Goal: Information Seeking & Learning: Learn about a topic

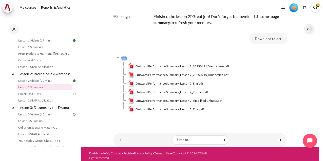
scroll to position [40, 0]
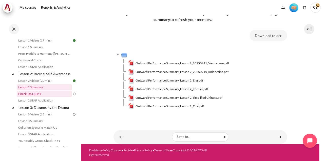
click at [41, 97] on link "Check-Up Quiz 1" at bounding box center [44, 94] width 55 height 6
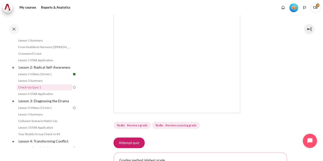
scroll to position [118, 0]
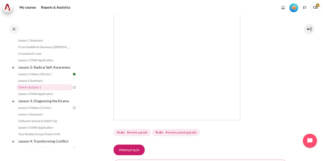
scroll to position [111, 0]
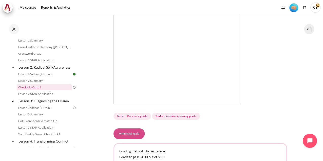
click at [137, 131] on button "Attempt quiz" at bounding box center [129, 134] width 31 height 11
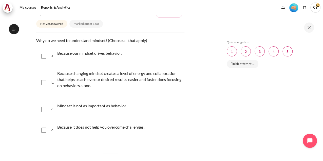
scroll to position [67, 0]
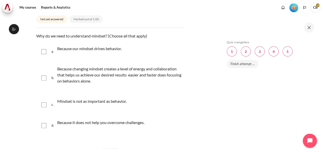
click at [43, 52] on input "Content" at bounding box center [43, 51] width 5 height 5
checkbox input "true"
click at [43, 80] on div "b. Because changing mindset creates a level of energy and collaboration that he…" at bounding box center [110, 77] width 148 height 31
click at [44, 79] on input "Content" at bounding box center [43, 78] width 5 height 5
checkbox input "true"
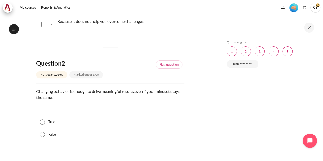
scroll to position [203, 0]
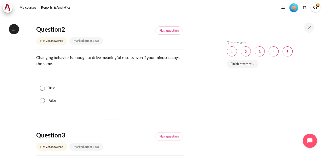
click at [43, 101] on input "False" at bounding box center [42, 100] width 5 height 5
radio input "true"
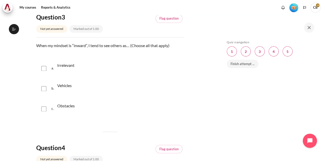
scroll to position [304, 0]
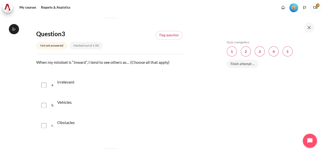
click at [44, 104] on input "Content" at bounding box center [43, 105] width 5 height 5
checkbox input "true"
click at [45, 119] on div "c. Obstacles" at bounding box center [110, 125] width 148 height 19
click at [45, 125] on input "Content" at bounding box center [43, 125] width 5 height 5
checkbox input "true"
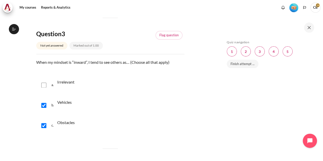
click at [44, 83] on input "Content" at bounding box center [43, 85] width 5 height 5
checkbox input "true"
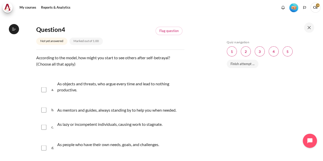
scroll to position [456, 0]
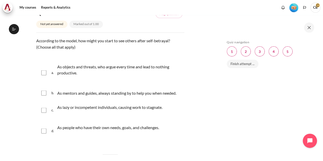
click at [44, 74] on input "Content" at bounding box center [43, 72] width 5 height 5
checkbox input "true"
click at [45, 109] on input "Content" at bounding box center [43, 110] width 5 height 5
checkbox input "true"
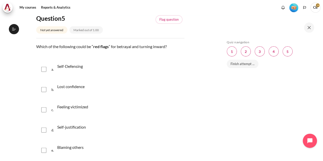
scroll to position [625, 0]
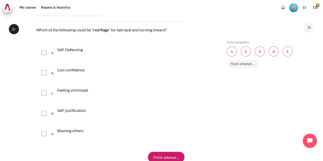
click at [45, 54] on input "Content" at bounding box center [43, 52] width 5 height 5
checkbox input "true"
click at [43, 91] on input "Content" at bounding box center [43, 93] width 5 height 5
checkbox input "true"
click at [45, 113] on input "Content" at bounding box center [43, 113] width 5 height 5
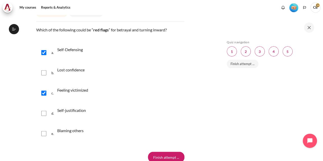
checkbox input "true"
click at [43, 137] on div "e. Blaming others" at bounding box center [110, 133] width 148 height 19
drag, startPoint x: 42, startPoint y: 133, endPoint x: 43, endPoint y: 127, distance: 6.8
click at [42, 133] on input "Content" at bounding box center [43, 133] width 5 height 5
checkbox input "true"
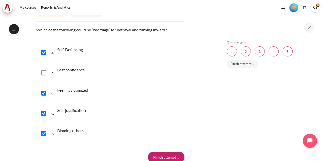
click at [44, 70] on input "Content" at bounding box center [43, 72] width 5 height 5
checkbox input "true"
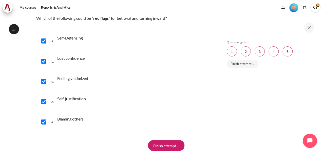
scroll to position [672, 0]
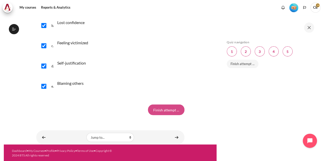
click at [158, 108] on input "Finish attempt ..." at bounding box center [166, 110] width 37 height 11
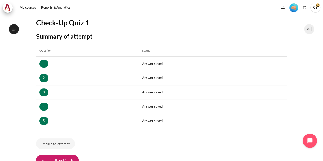
scroll to position [67, 0]
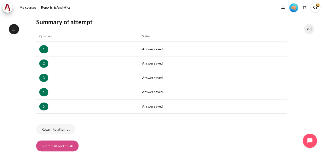
click at [66, 145] on button "Submit all and finish" at bounding box center [57, 146] width 42 height 11
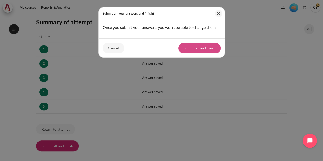
click at [199, 47] on button "Submit all and finish" at bounding box center [199, 48] width 42 height 11
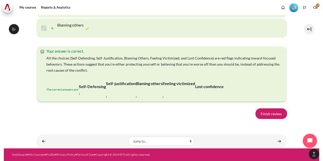
scroll to position [1080, 0]
click at [265, 112] on link "Finish review" at bounding box center [272, 113] width 32 height 11
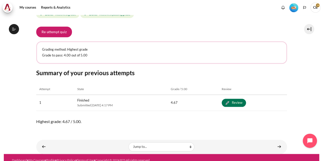
scroll to position [218, 0]
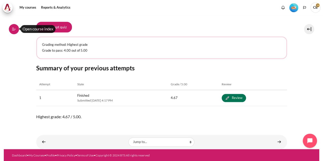
click at [12, 30] on icon at bounding box center [13, 30] width 3 height 0
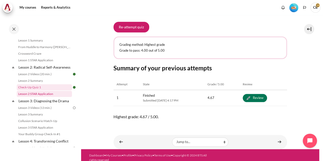
click at [42, 97] on link "Lesson 2 STAR Application" at bounding box center [44, 94] width 55 height 6
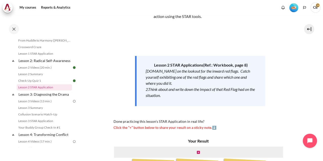
scroll to position [60, 0]
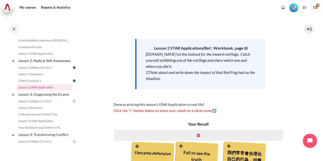
click at [197, 133] on link "Content" at bounding box center [198, 135] width 3 height 5
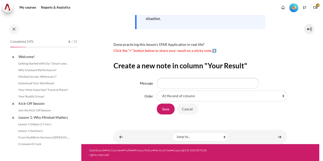
scroll to position [97, 0]
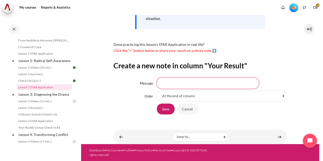
click at [181, 86] on input "Message" at bounding box center [208, 83] width 102 height 11
click at [191, 95] on select "At the end of column First place in column After 'I became defensive' After 'Fa…" at bounding box center [222, 96] width 130 height 11
click at [185, 85] on input "Message" at bounding box center [208, 83] width 102 height 11
type input "A"
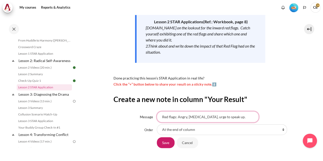
click at [157, 137] on input "Save" at bounding box center [166, 142] width 18 height 11
type input "Red flags: Angry, rapid heart rate, urge to speak up. Place: Meeting. It closed…"
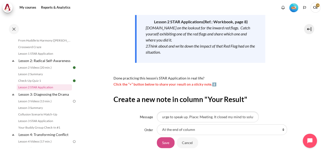
click at [158, 143] on input "Save" at bounding box center [166, 142] width 18 height 11
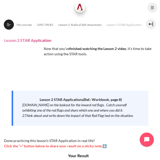
scroll to position [105, 0]
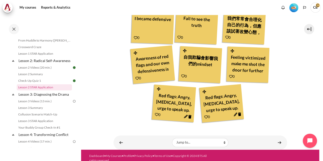
scroll to position [200, 0]
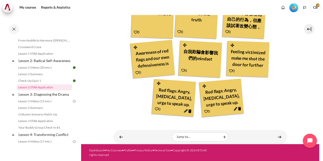
click at [189, 112] on icon "Content" at bounding box center [189, 112] width 3 height 4
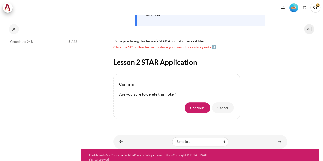
scroll to position [128, 0]
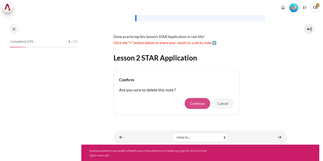
click at [192, 101] on button "Continue" at bounding box center [197, 103] width 25 height 11
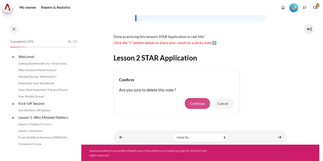
scroll to position [97, 0]
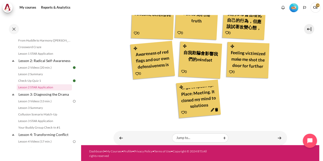
scroll to position [200, 0]
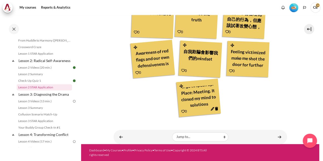
click at [105, 161] on html "Skip to main content Open course index Completed 24% 6 / 25 Expand Collapse" at bounding box center [161, 80] width 323 height 161
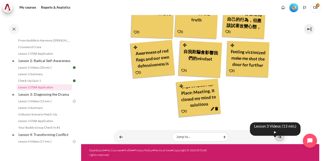
click at [278, 137] on link "Content" at bounding box center [280, 137] width 10 height 10
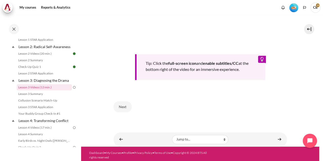
scroll to position [220, 0]
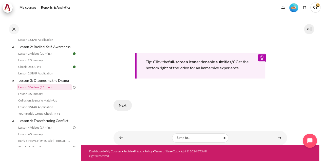
click at [122, 104] on button "Next" at bounding box center [123, 105] width 18 height 11
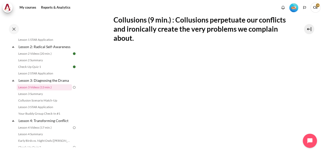
scroll to position [118, 0]
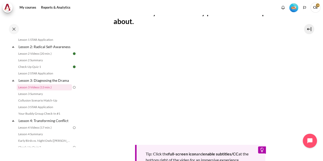
click at [113, 154] on section "My courses OPO TW B2 Lesson 3: Diagnosing the Drama Lesson 3 Videos (13 min.) L…" at bounding box center [200, 67] width 238 height 340
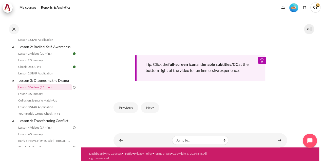
scroll to position [219, 0]
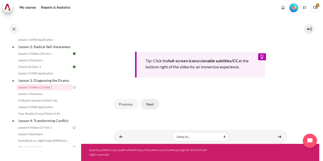
click at [155, 106] on button "Next" at bounding box center [150, 104] width 18 height 11
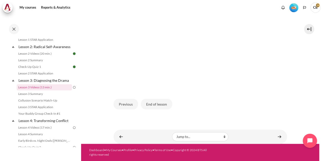
scroll to position [151, 0]
click at [158, 105] on button "End of lesson" at bounding box center [156, 104] width 31 height 11
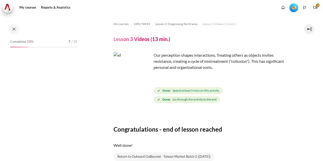
scroll to position [111, 0]
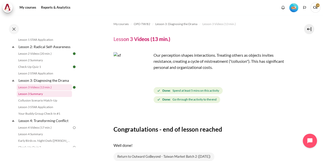
click at [49, 97] on link "Lesson 3 Summary" at bounding box center [44, 94] width 55 height 6
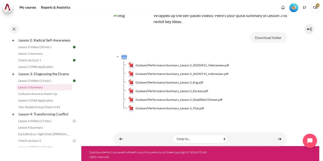
scroll to position [40, 0]
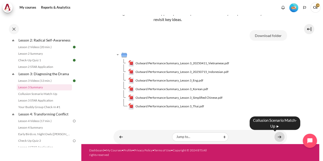
click at [275, 138] on link "Content" at bounding box center [280, 137] width 10 height 10
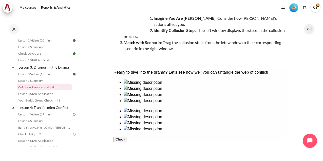
scroll to position [76, 0]
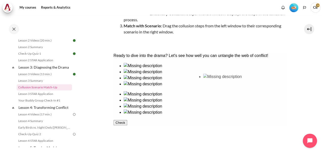
drag, startPoint x: 131, startPoint y: 123, endPoint x: 216, endPoint y: 87, distance: 93.1
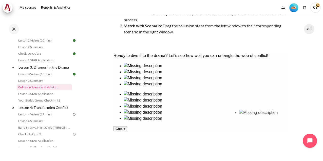
drag, startPoint x: 172, startPoint y: 97, endPoint x: 260, endPoint y: 130, distance: 93.9
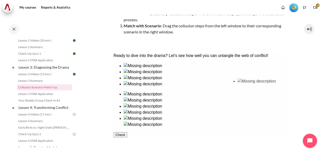
drag, startPoint x: 138, startPoint y: 93, endPoint x: 258, endPoint y: 95, distance: 119.9
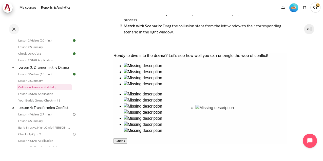
drag, startPoint x: 168, startPoint y: 135, endPoint x: 216, endPoint y: 130, distance: 48.5
click at [127, 150] on button "Check" at bounding box center [120, 146] width 14 height 5
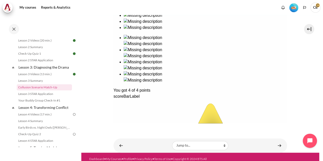
scroll to position [135, 0]
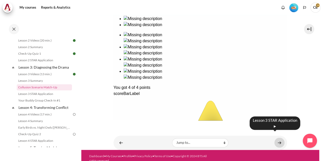
click at [280, 140] on link "Content" at bounding box center [280, 143] width 10 height 10
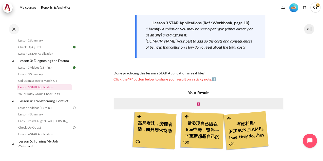
scroll to position [84, 0]
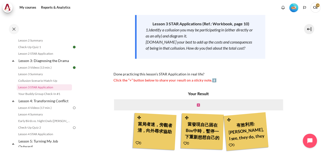
click at [197, 105] on icon "Content" at bounding box center [198, 105] width 3 height 4
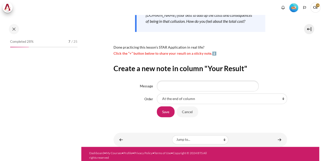
scroll to position [114, 0]
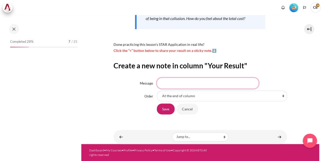
click at [186, 83] on input "Message" at bounding box center [208, 83] width 102 height 11
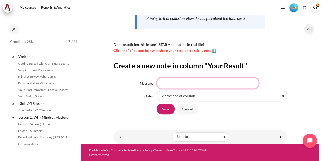
scroll to position [131, 0]
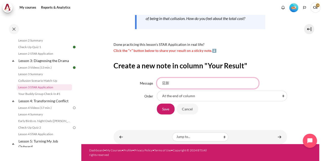
type input "惡"
type input "噁"
type input "惡"
click at [186, 83] on input "Toxic cycle, all wretch and no vomit." at bounding box center [208, 83] width 102 height 11
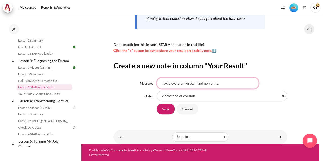
click at [186, 83] on input "Toxic cycle, all wretch and no vomit." at bounding box center [208, 83] width 102 height 11
click at [187, 84] on input "Toxic cycle, all wretch and no vomit." at bounding box center [208, 83] width 102 height 11
type input "Toxic cycle, all retch and no vomit."
click at [165, 106] on input "Save" at bounding box center [166, 109] width 18 height 11
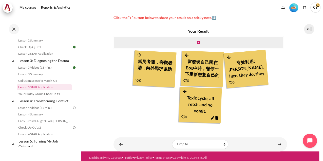
scroll to position [154, 0]
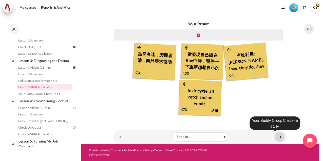
click at [275, 136] on link "Content" at bounding box center [280, 137] width 10 height 10
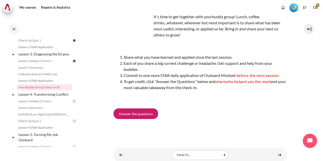
scroll to position [67, 0]
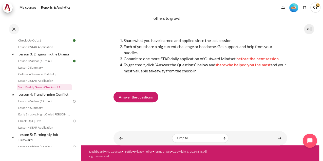
click at [213, 68] on li "To get credit, click “Answer the Questions” below and share who helped you the …" at bounding box center [205, 68] width 163 height 12
click at [150, 100] on link "Answer the questions" at bounding box center [136, 97] width 45 height 11
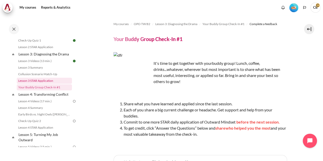
click at [45, 84] on link "Lesson 3 STAR Application" at bounding box center [44, 81] width 55 height 6
